Goal: Task Accomplishment & Management: Use online tool/utility

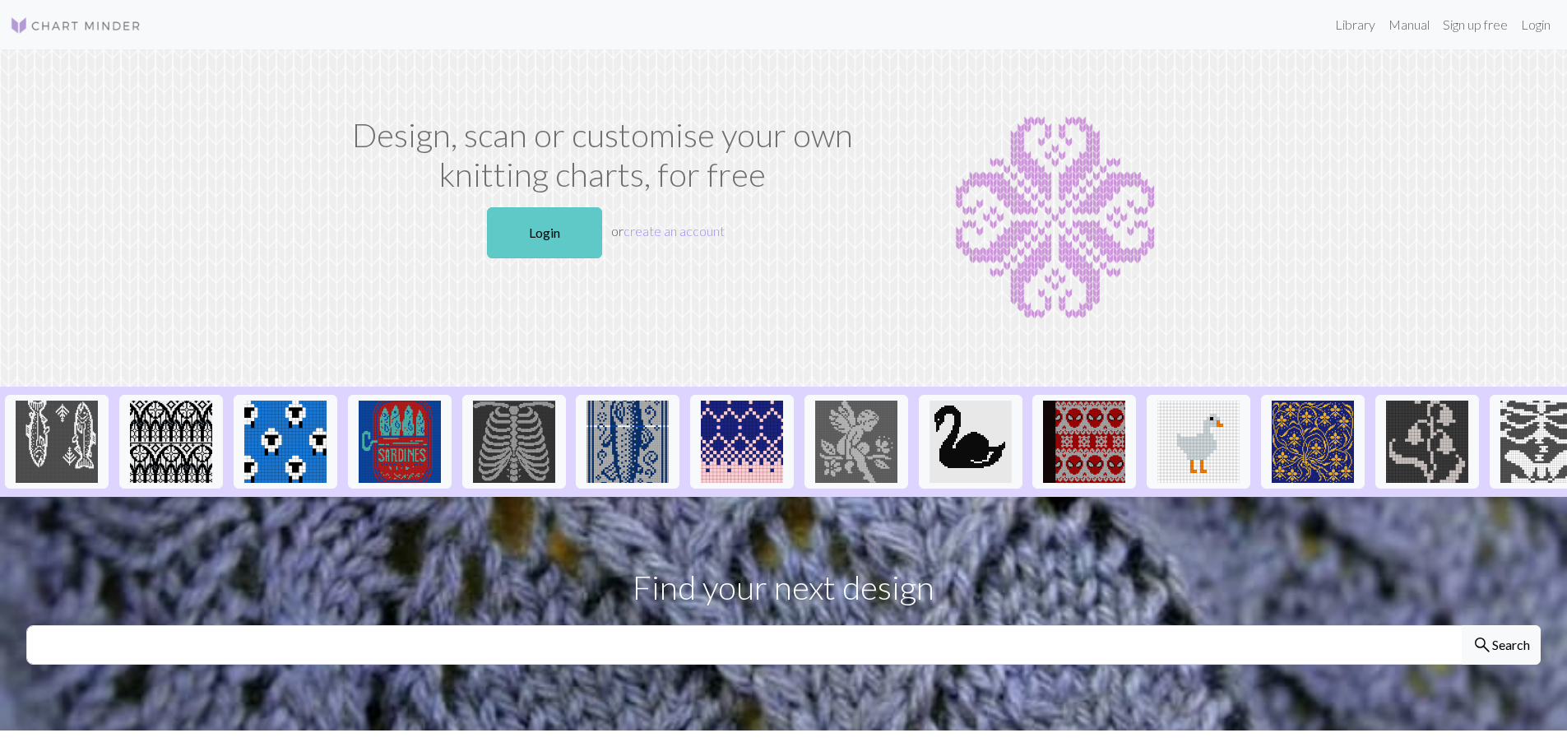
click at [572, 230] on link "Login" at bounding box center [544, 232] width 115 height 51
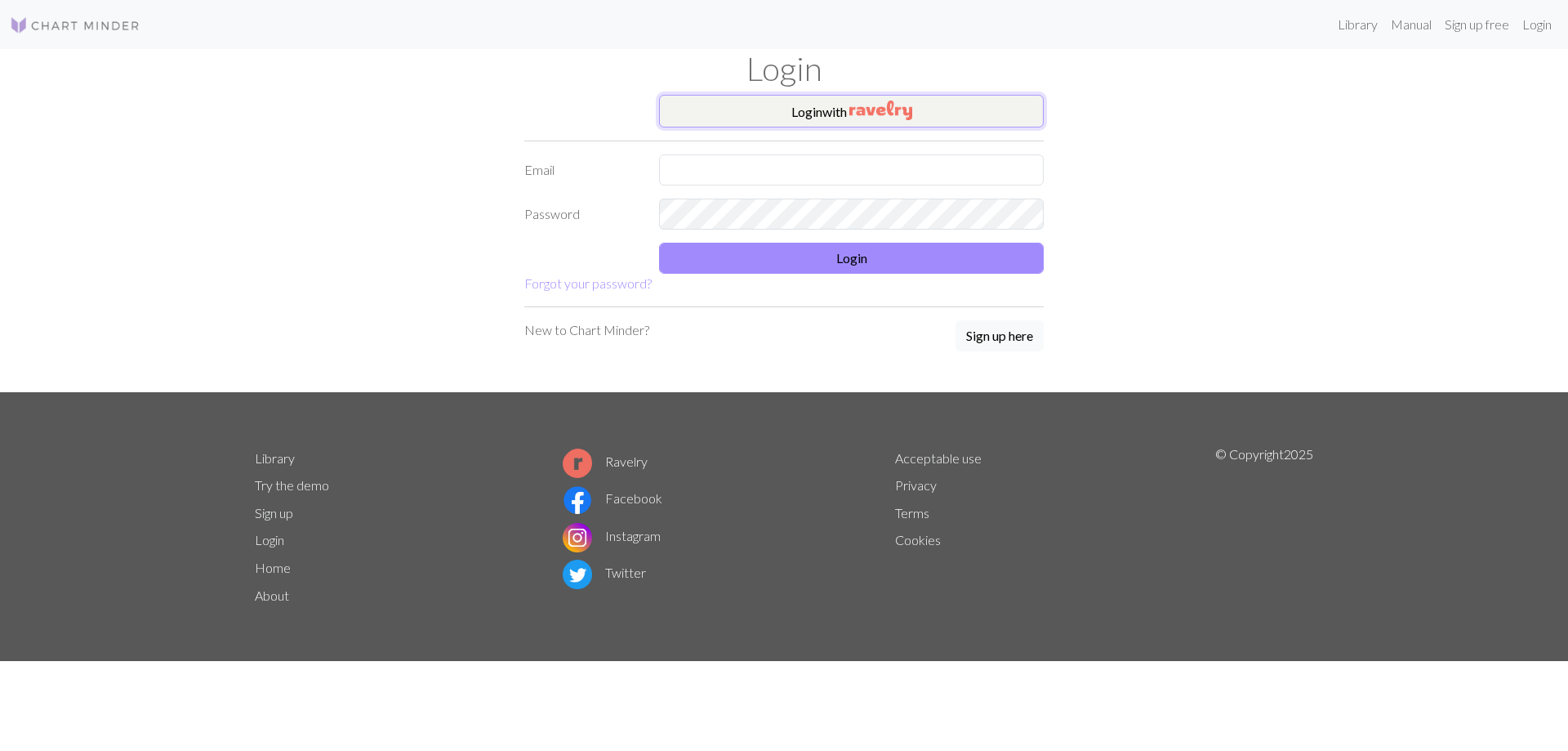
click at [836, 104] on button "Login with" at bounding box center [851, 110] width 384 height 33
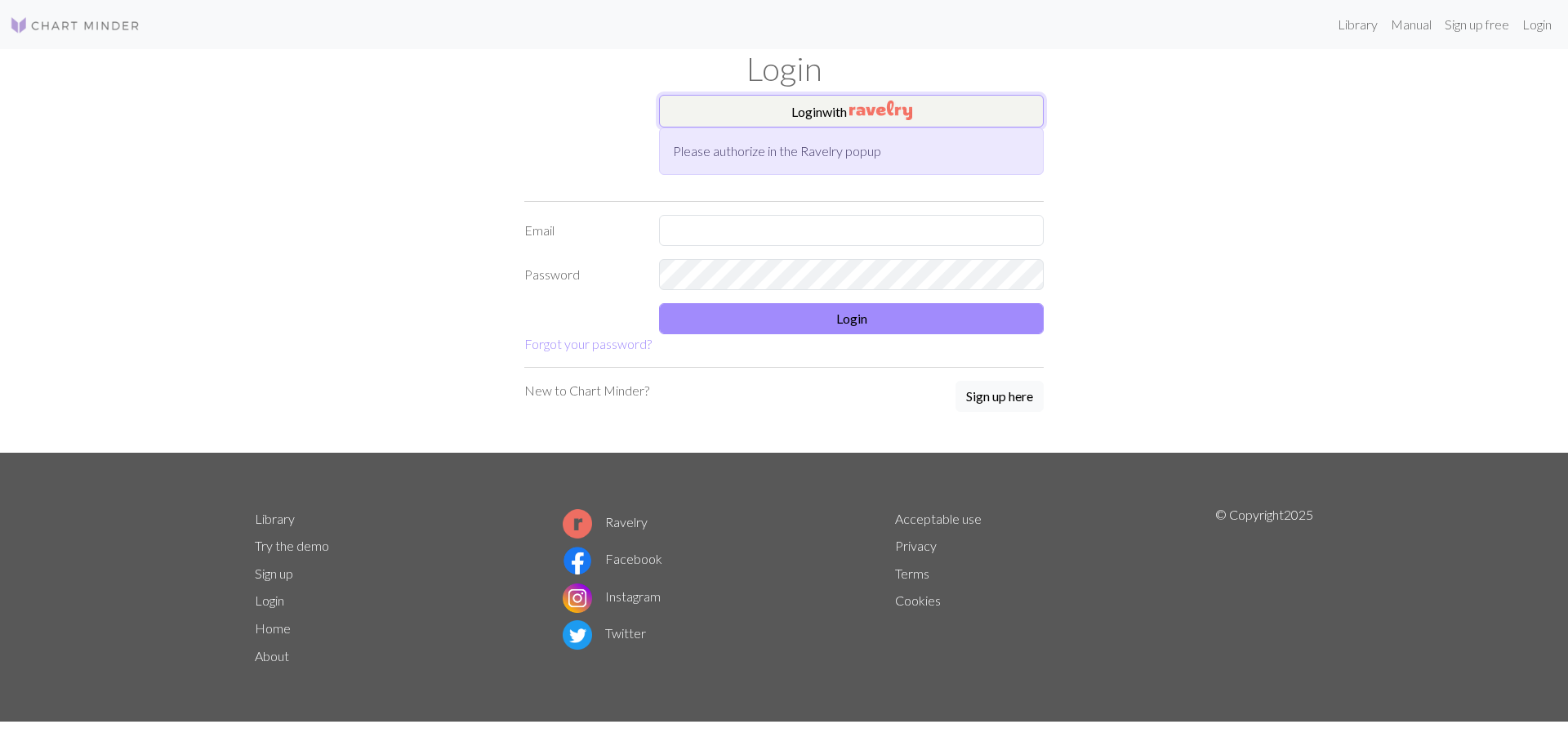
click at [924, 113] on button "Login with" at bounding box center [851, 110] width 384 height 33
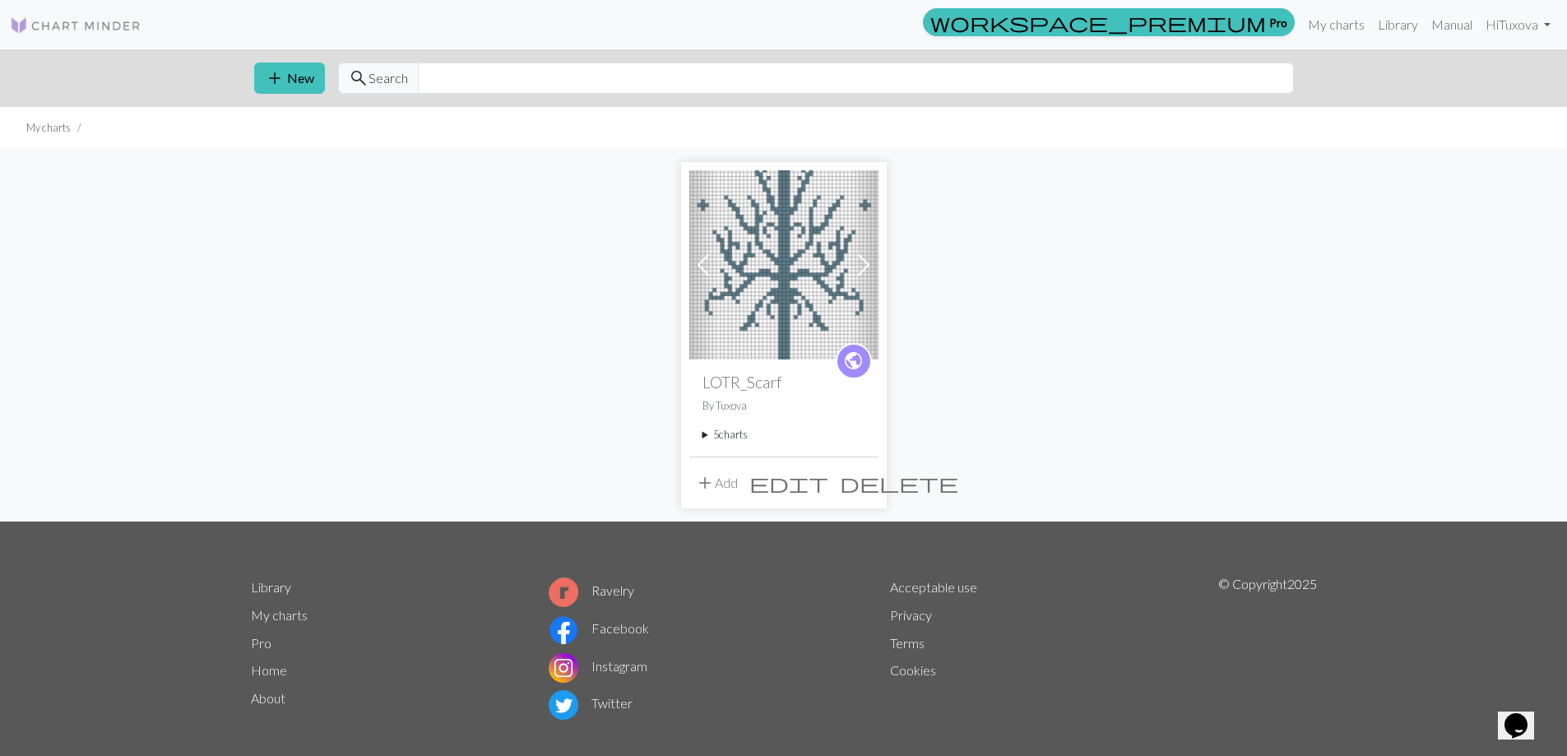
click at [861, 252] on span at bounding box center [864, 265] width 26 height 26
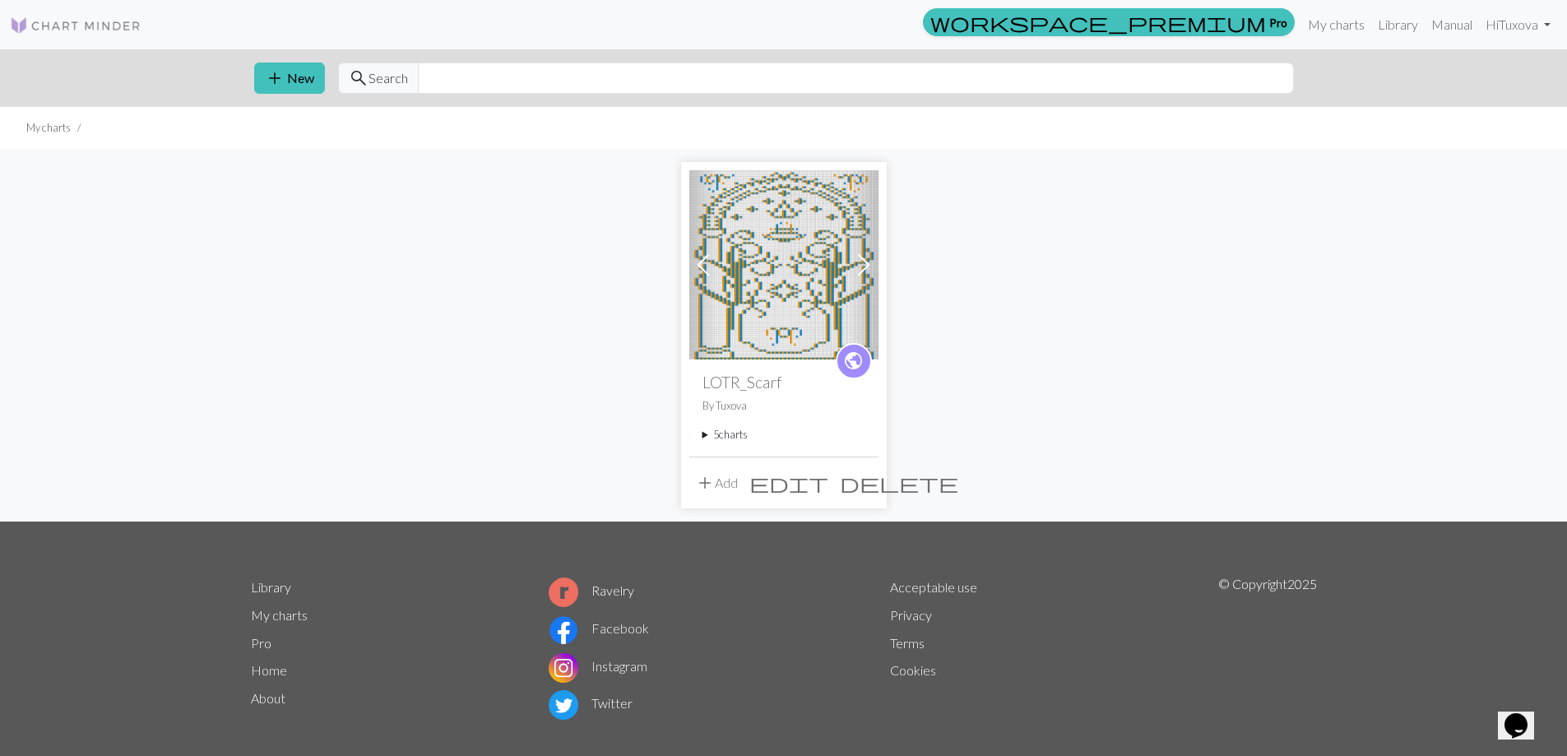
click at [861, 252] on span at bounding box center [864, 265] width 26 height 26
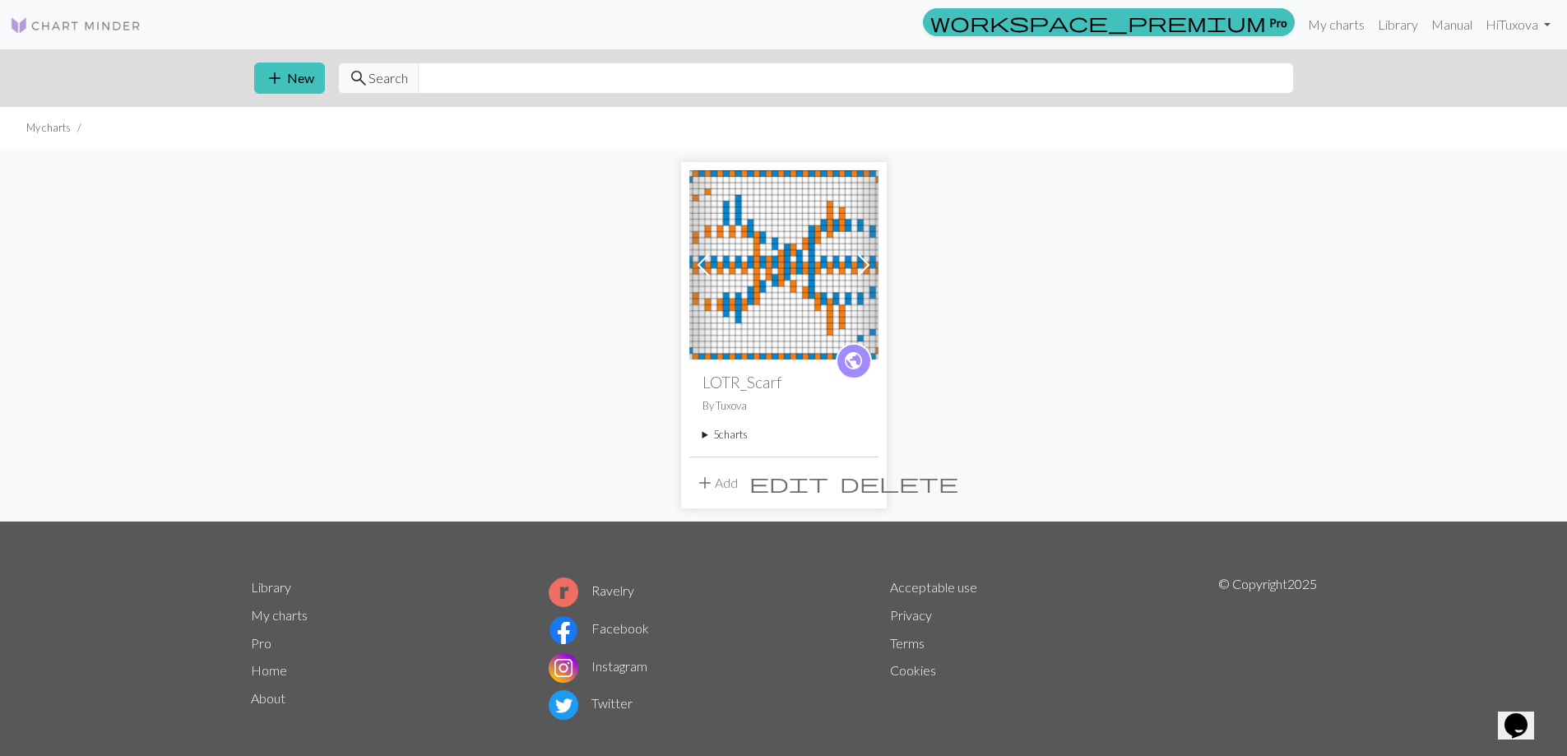
click at [861, 252] on span at bounding box center [864, 265] width 26 height 26
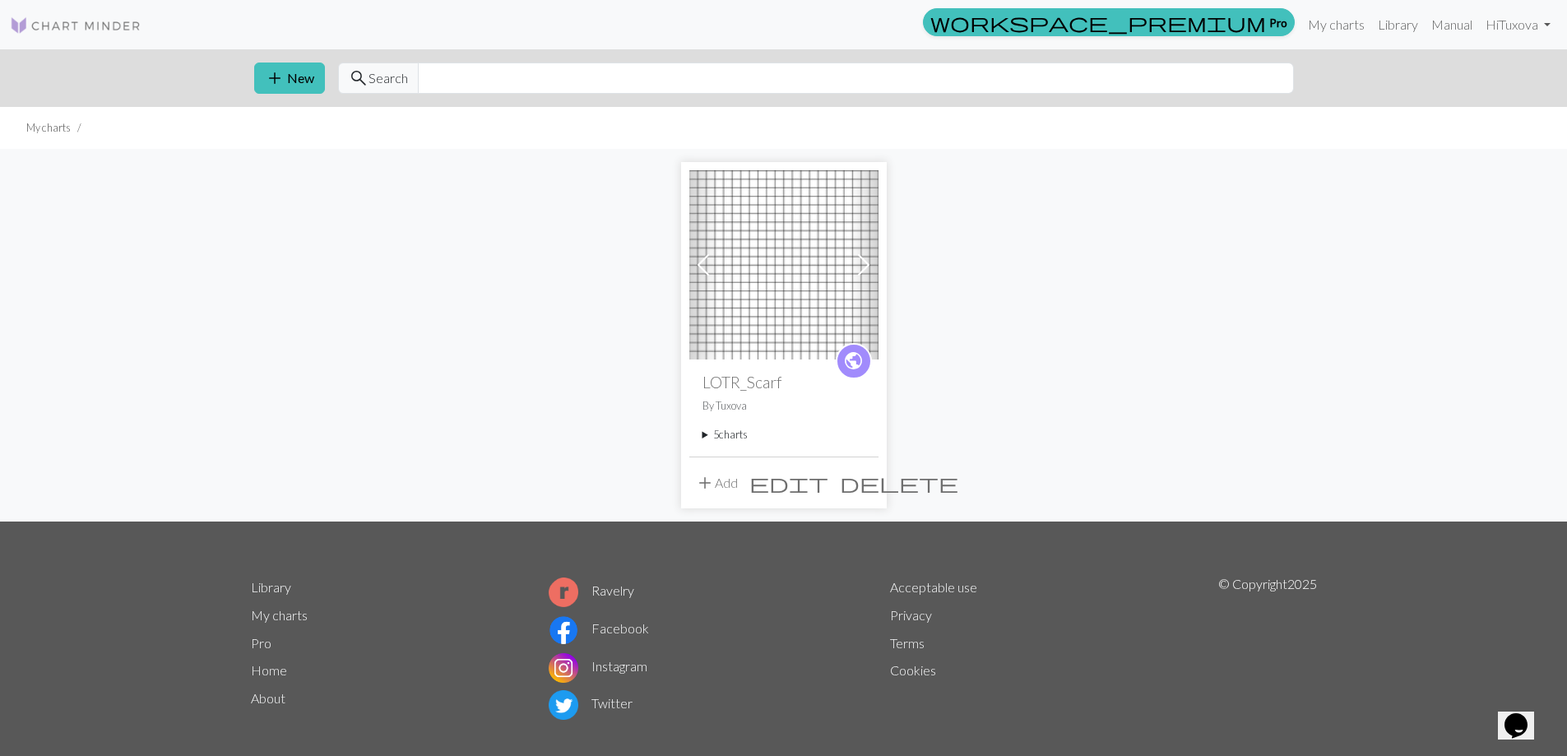
click at [861, 252] on span at bounding box center [864, 265] width 26 height 26
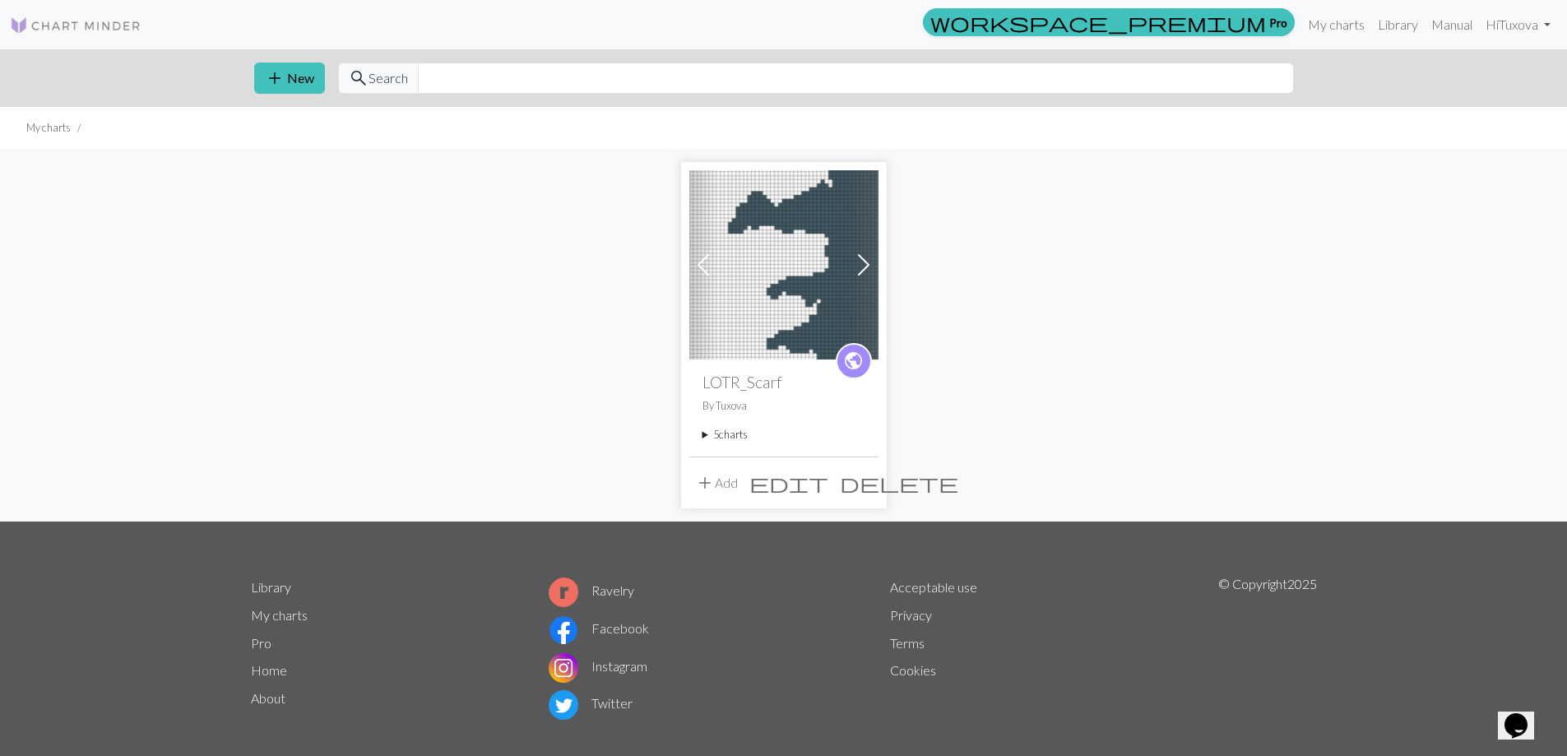
click at [861, 252] on span at bounding box center [864, 265] width 26 height 26
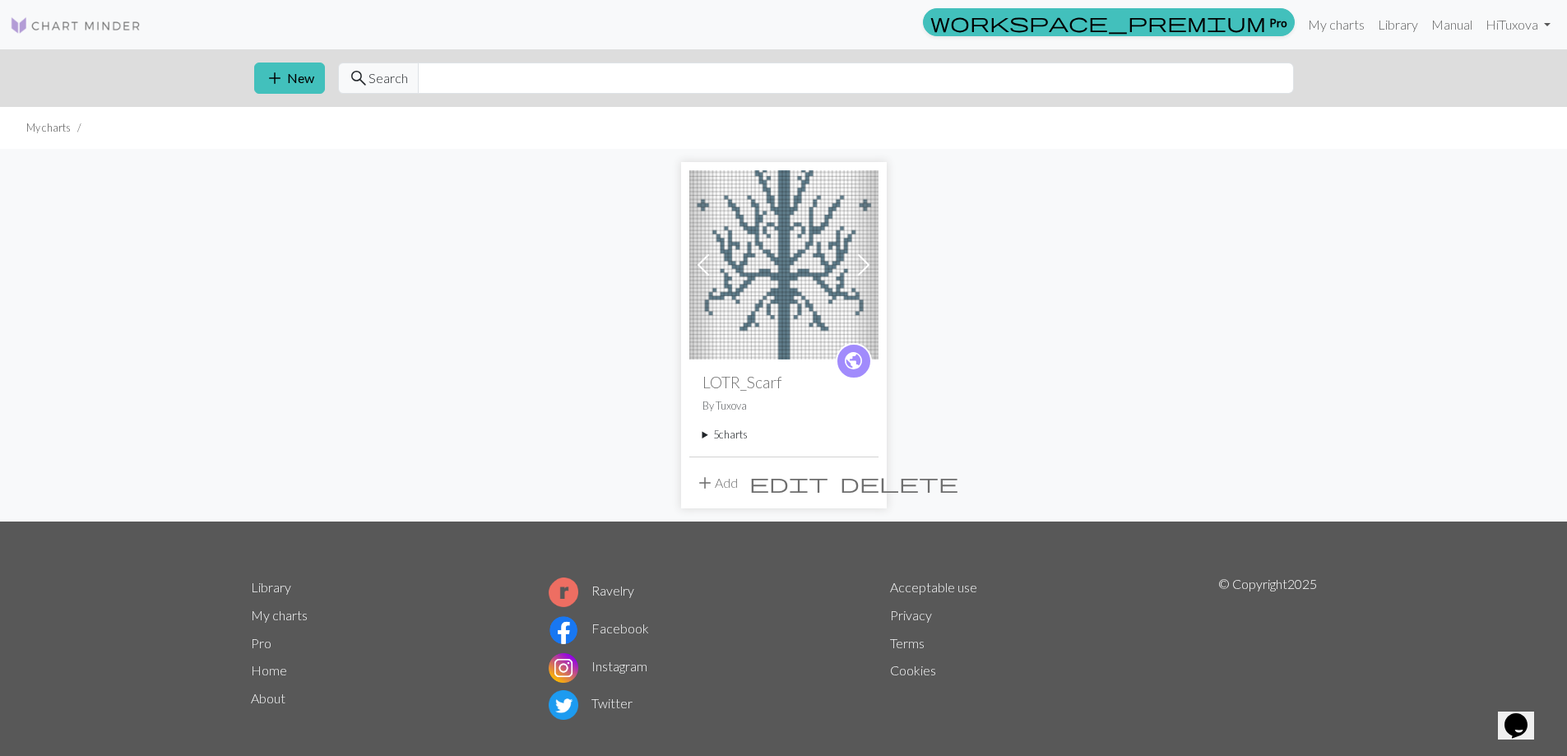
click at [702, 250] on link "Previous" at bounding box center [703, 264] width 29 height 189
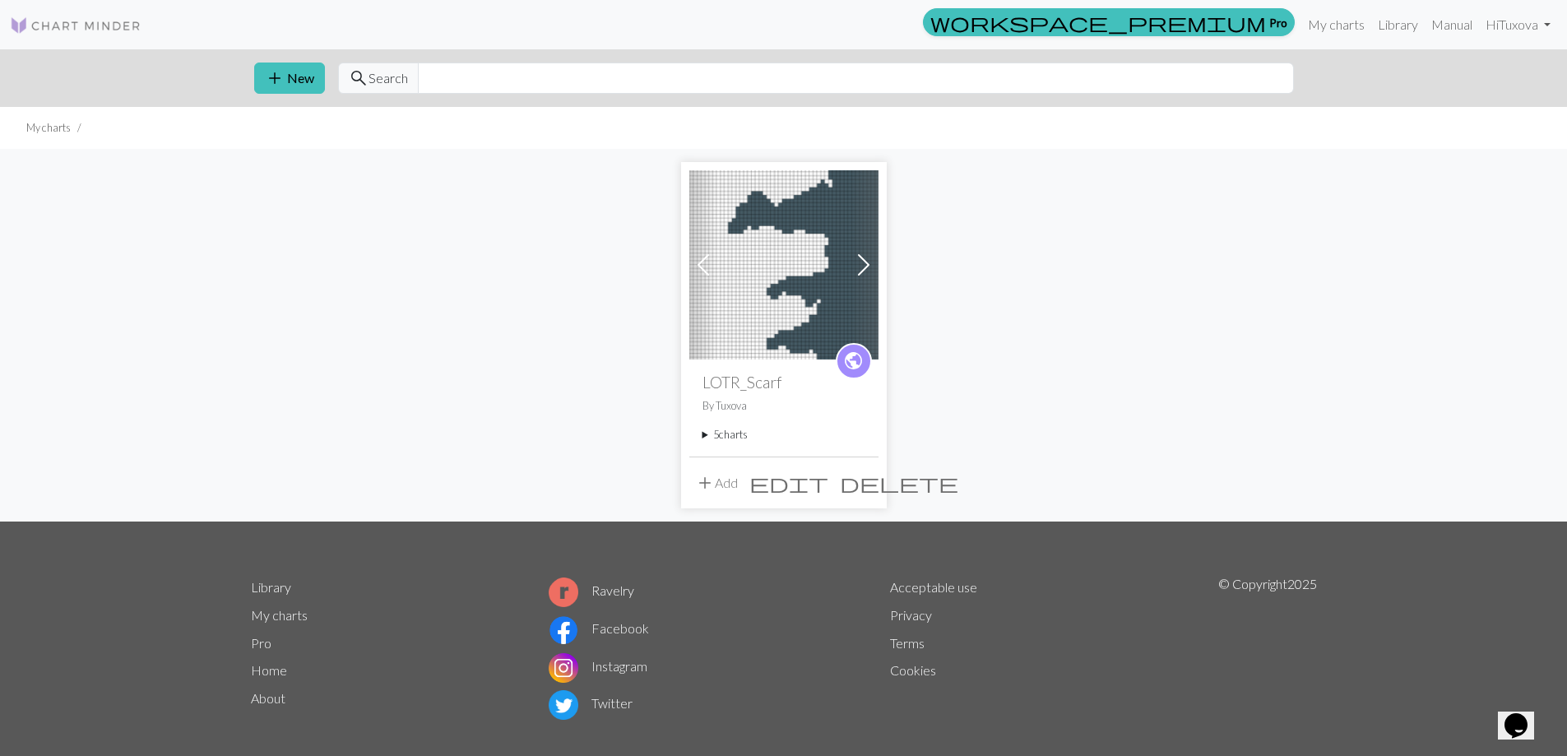
click at [790, 275] on img at bounding box center [783, 264] width 189 height 189
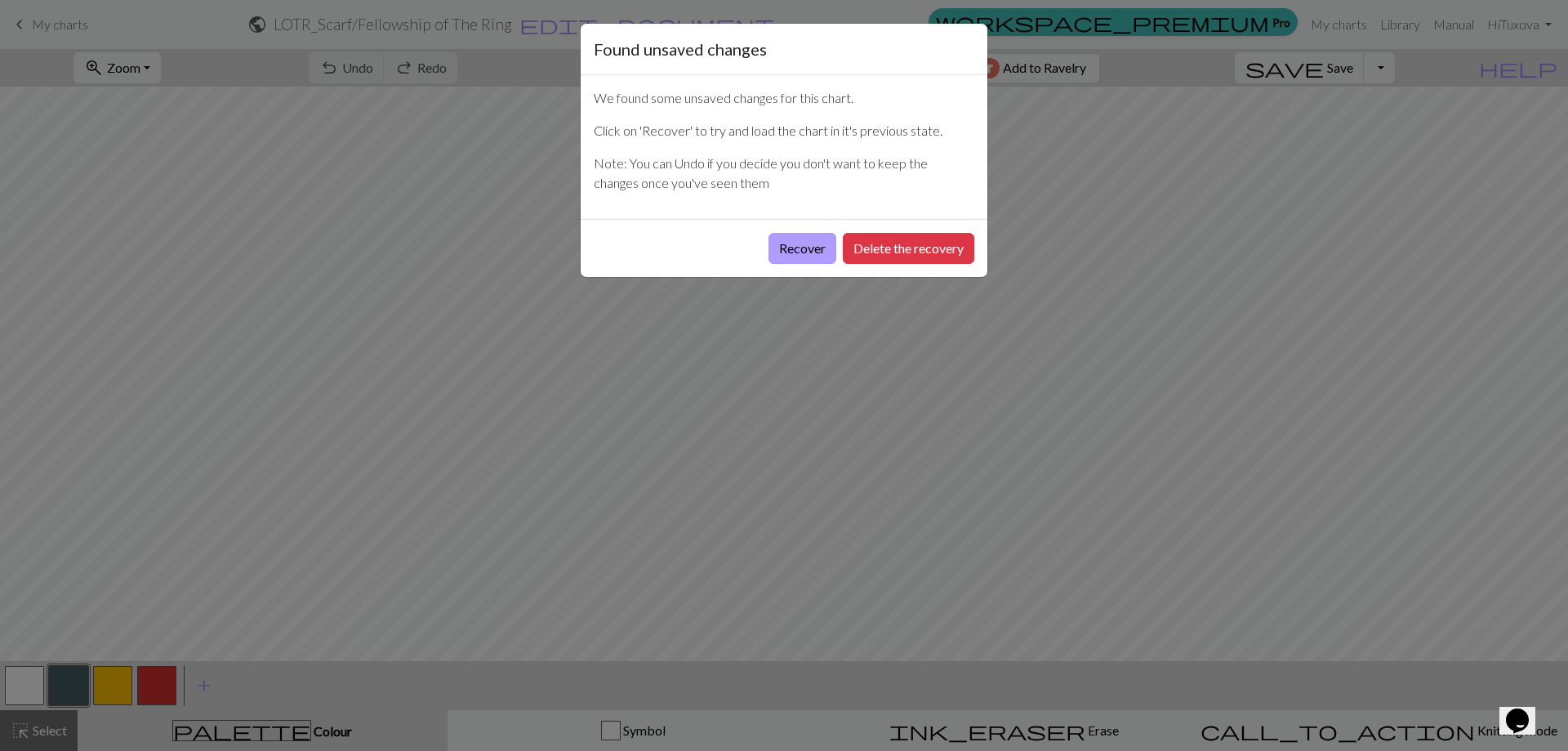
click at [804, 245] on button "Recover" at bounding box center [802, 247] width 68 height 31
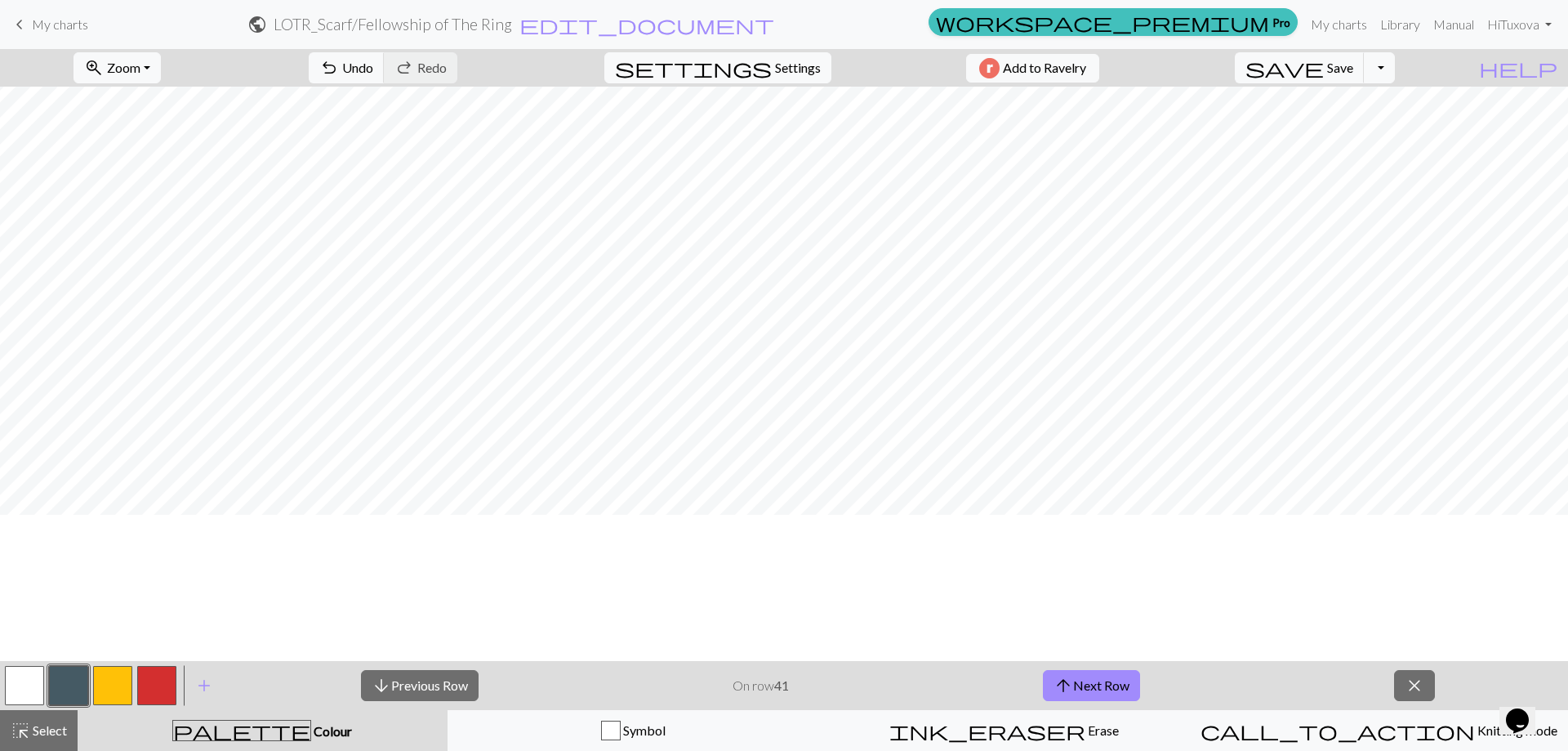
scroll to position [2452, 0]
click at [1070, 679] on span "arrow_upward" at bounding box center [1064, 685] width 20 height 23
click at [1087, 682] on button "arrow_upward Next Row" at bounding box center [1091, 685] width 97 height 31
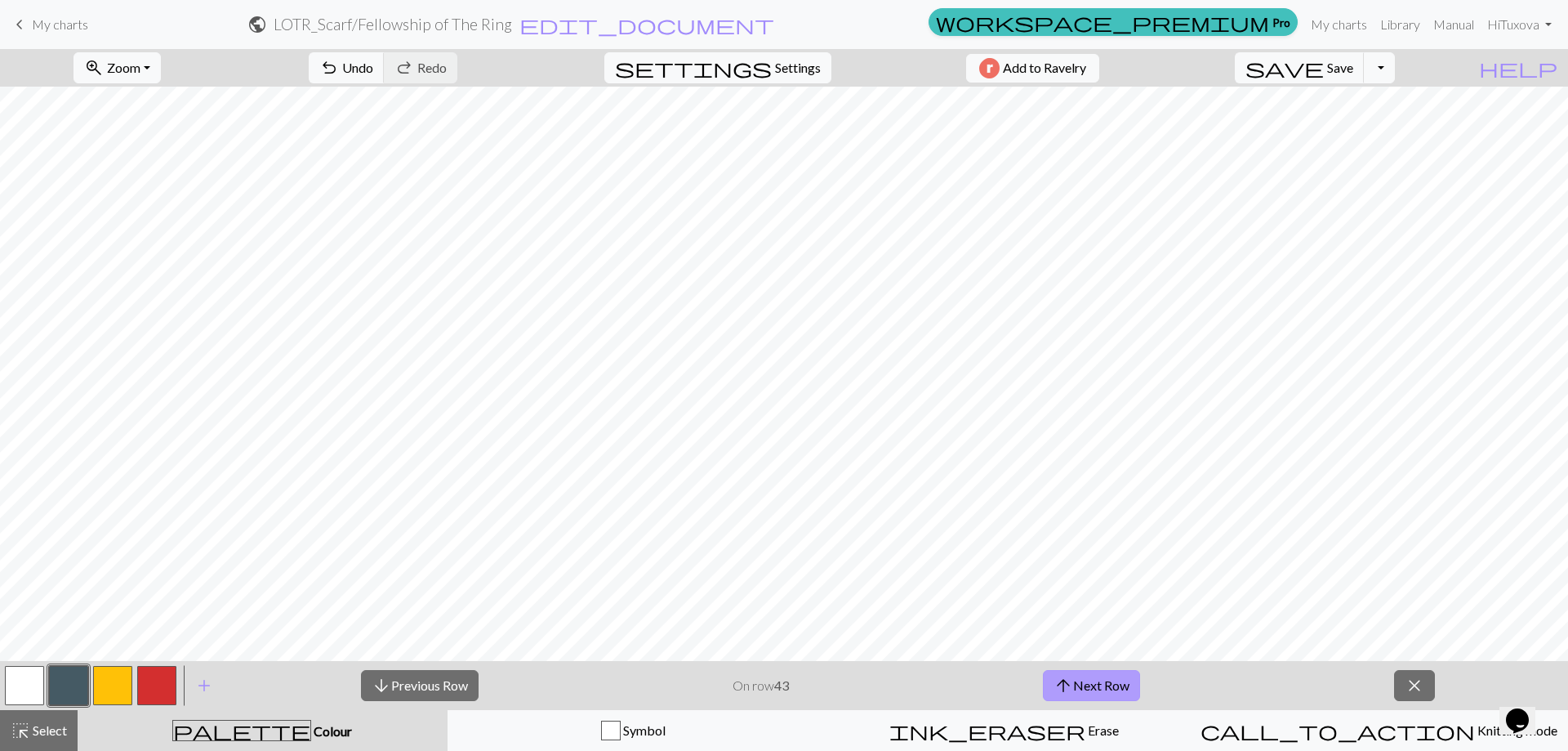
click at [1080, 682] on button "arrow_upward Next Row" at bounding box center [1091, 685] width 97 height 31
click at [1080, 687] on button "arrow_upward Next Row" at bounding box center [1091, 685] width 97 height 31
click at [1092, 690] on button "arrow_upward Next Row" at bounding box center [1091, 685] width 97 height 31
